Goal: Information Seeking & Learning: Learn about a topic

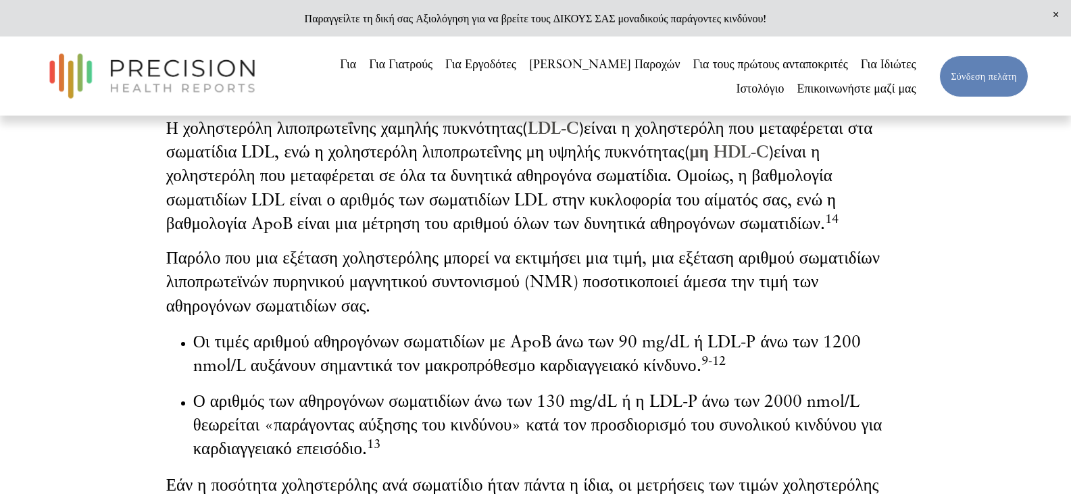
scroll to position [2096, 0]
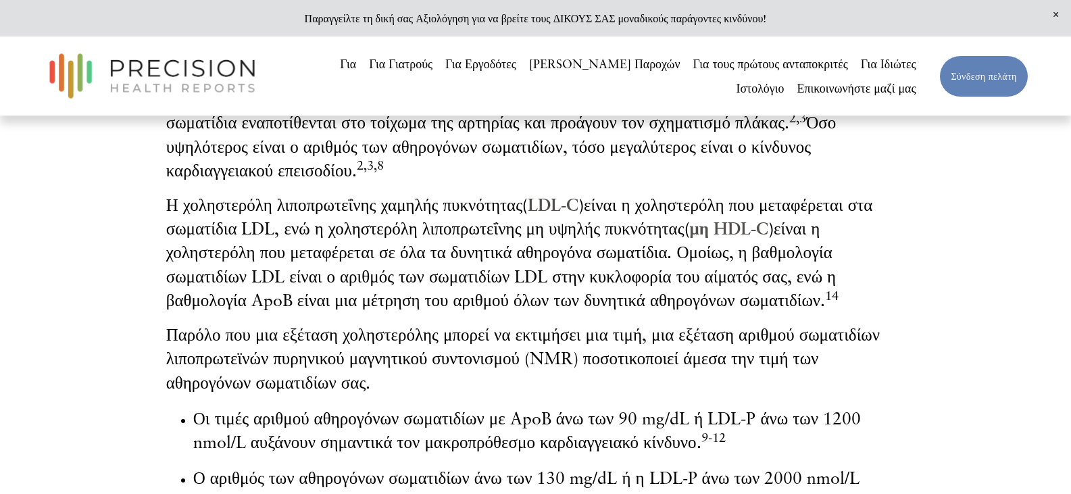
click at [727, 239] on font "μη HDL-C" at bounding box center [729, 228] width 78 height 20
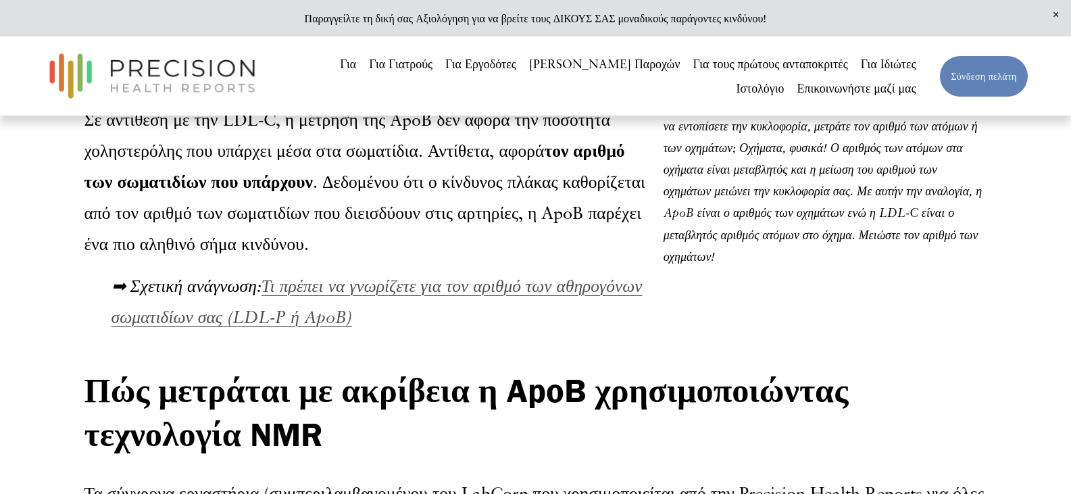
scroll to position [1158, 0]
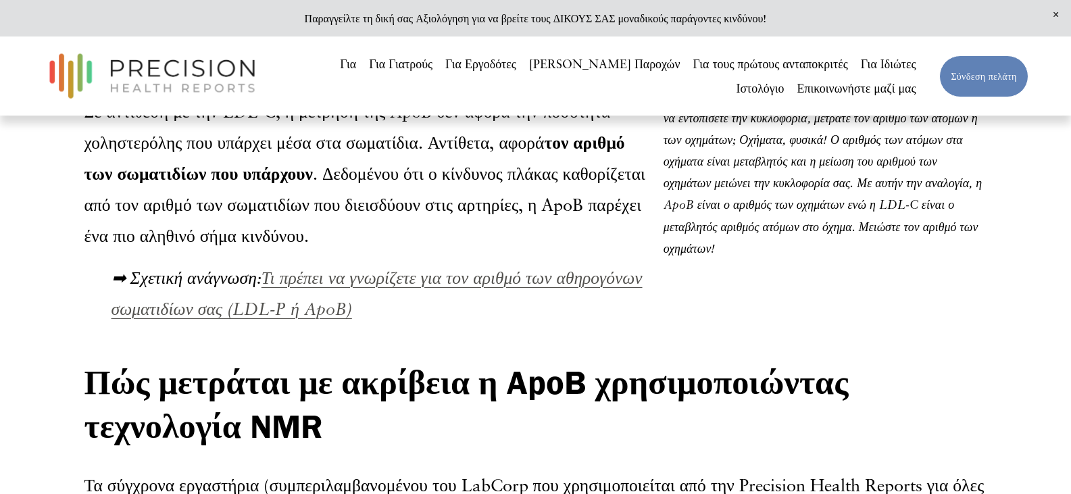
click at [486, 302] on font "Τι πρέπει να γνωρίζετε για τον αριθμό των αθηρογόνων σωματιδίων σας (LDL-P ή Ap…" at bounding box center [377, 293] width 531 height 52
click at [483, 297] on font "Τι πρέπει να γνωρίζετε για τον αριθμό των αθηρογόνων σωματιδίων σας (LDL-P ή Ap…" at bounding box center [377, 293] width 531 height 52
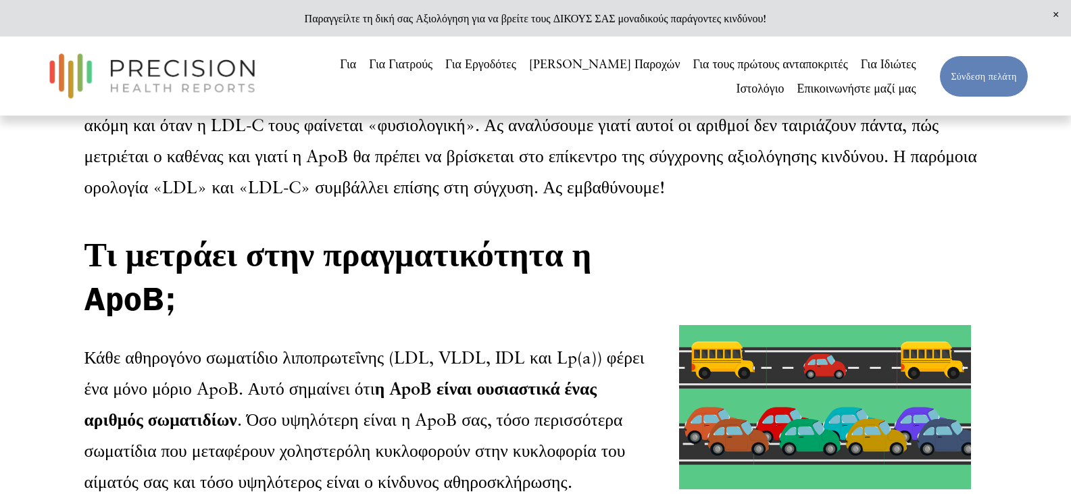
scroll to position [744, 0]
